Goal: Navigation & Orientation: Go to known website

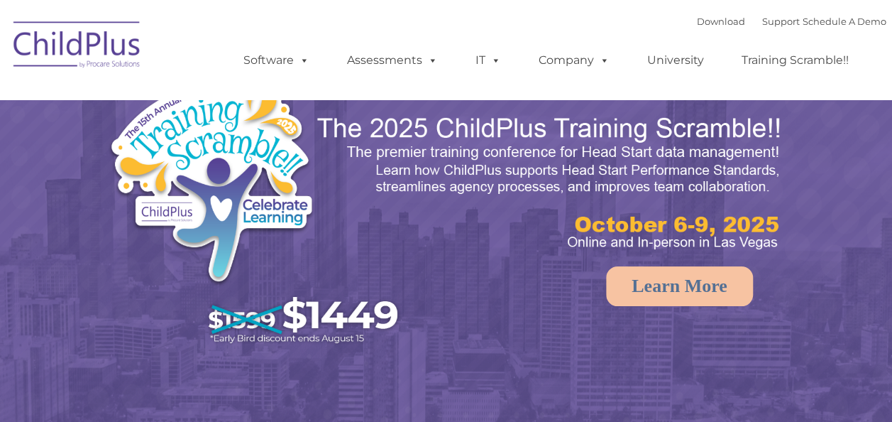
select select "MEDIUM"
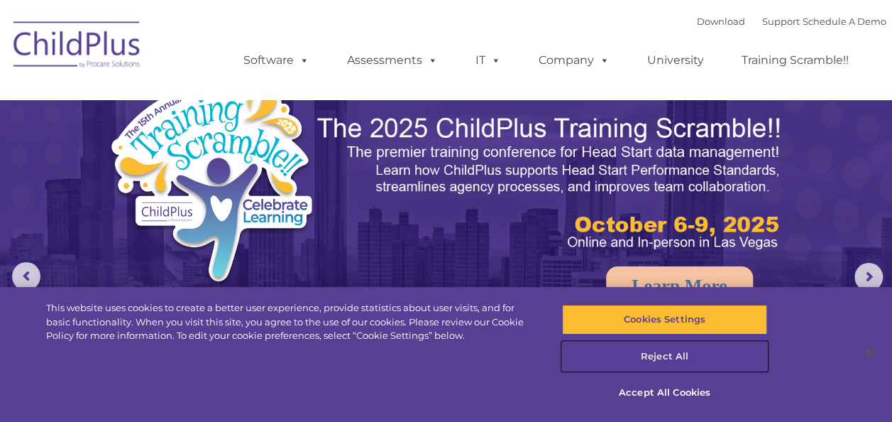
click at [649, 355] on button "Reject All" at bounding box center [664, 356] width 205 height 30
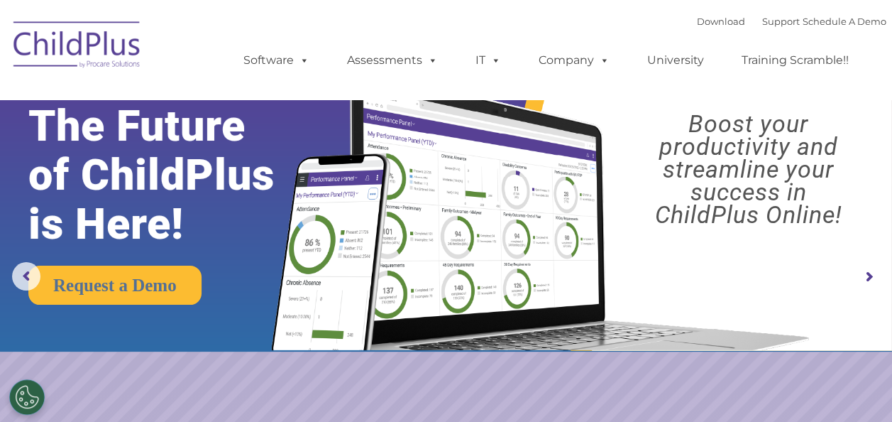
click at [60, 34] on img at bounding box center [77, 46] width 142 height 71
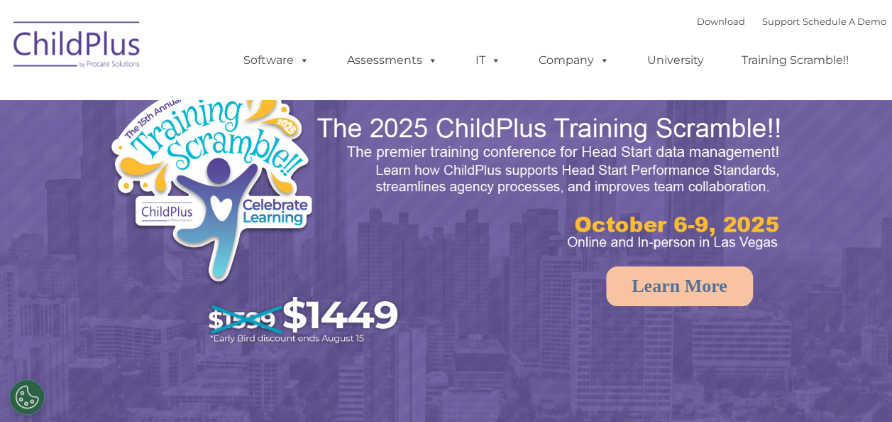
select select "MEDIUM"
